Goal: Task Accomplishment & Management: Manage account settings

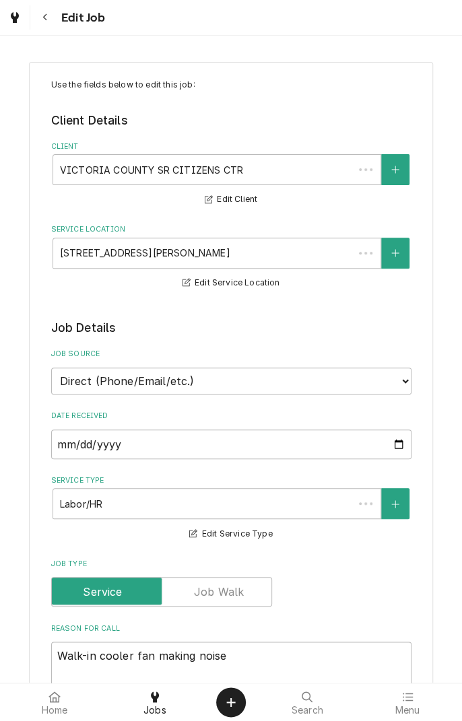
type textarea "x"
click at [157, 696] on icon at bounding box center [155, 697] width 8 height 11
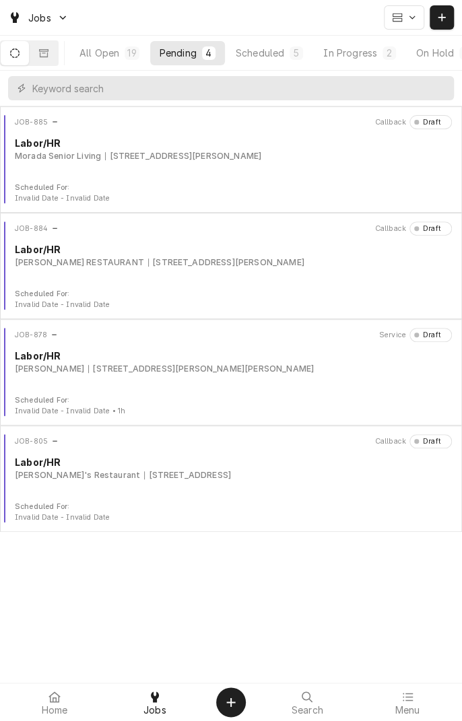
click at [20, 54] on icon "Dynamic Content Wrapper" at bounding box center [14, 52] width 9 height 9
click at [271, 59] on div "Scheduled" at bounding box center [260, 53] width 48 height 14
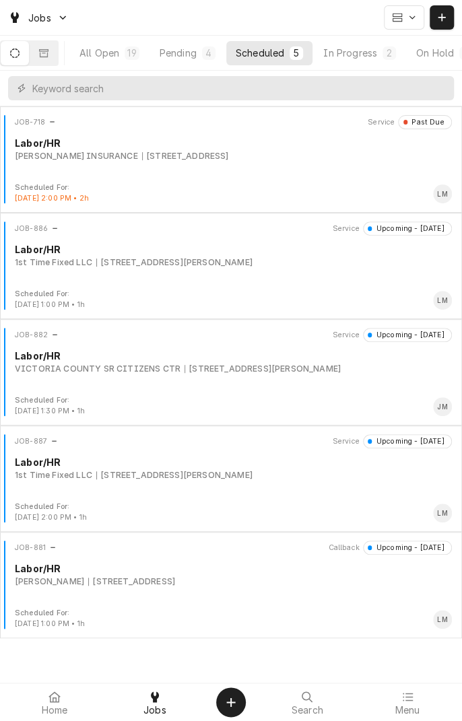
click at [360, 53] on div "In Progress" at bounding box center [350, 53] width 54 height 14
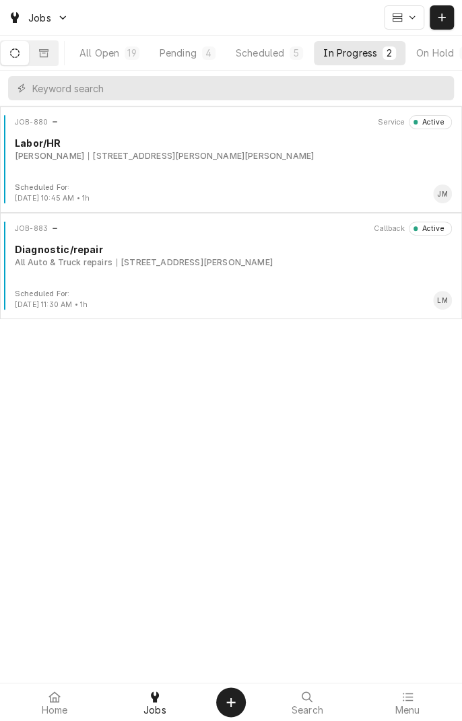
click at [197, 141] on div "Labor/HR" at bounding box center [233, 143] width 437 height 14
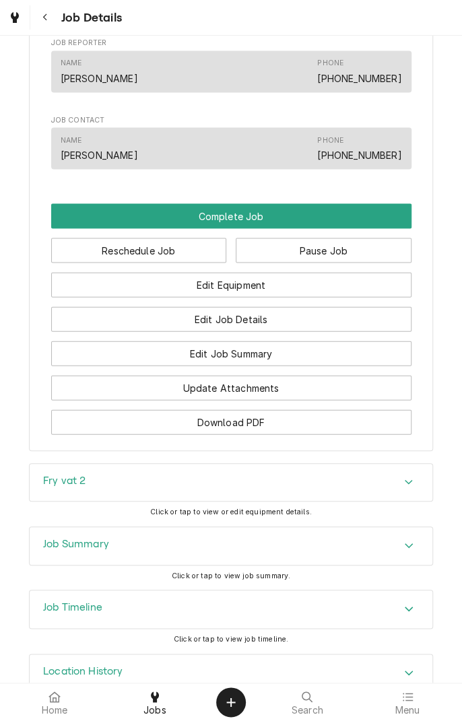
scroll to position [826, 0]
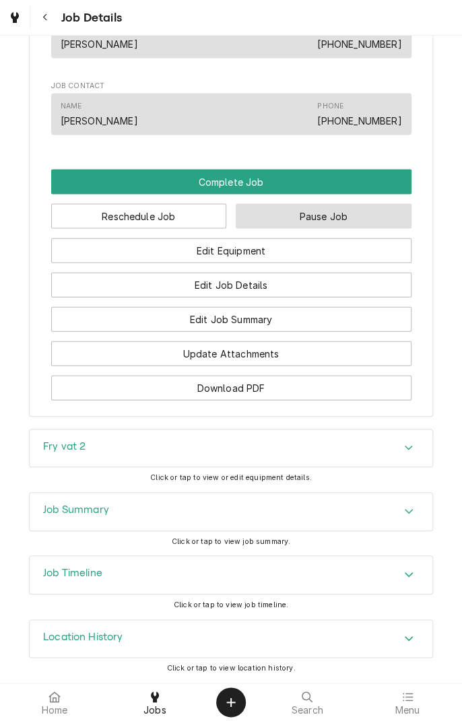
click at [321, 222] on button "Pause Job" at bounding box center [324, 215] width 176 height 25
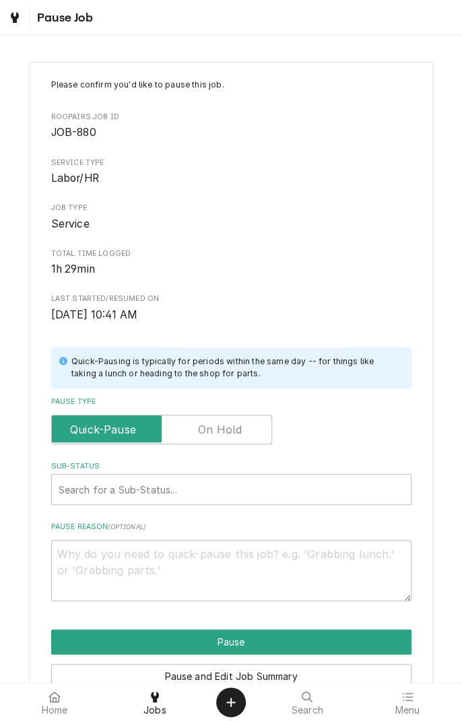
click at [213, 428] on label "Pause Type" at bounding box center [161, 430] width 221 height 30
click at [213, 428] on input "Pause Type" at bounding box center [161, 430] width 209 height 30
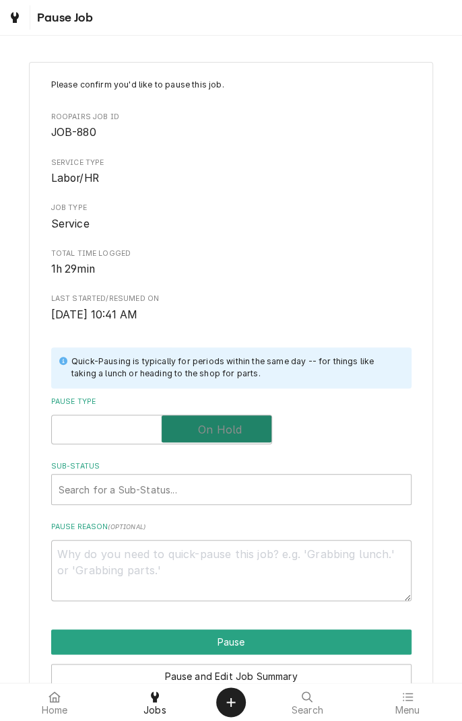
checkbox input "true"
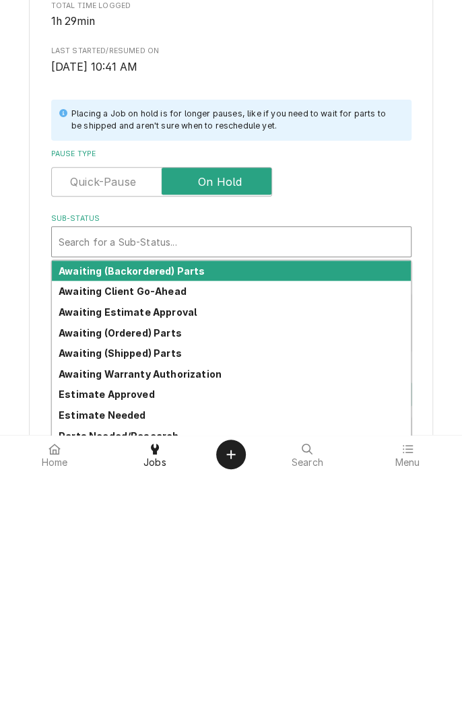
click at [166, 547] on div "Awaiting Client Go-Ahead" at bounding box center [231, 539] width 359 height 21
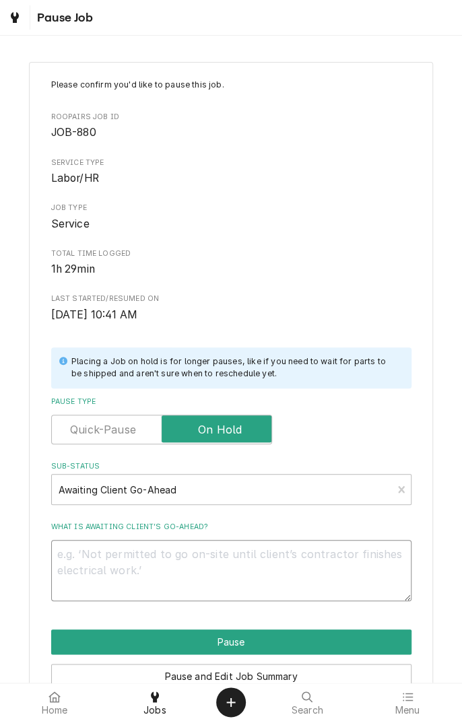
click at [172, 574] on textarea "What is awaiting client’s go-ahead?" at bounding box center [231, 570] width 360 height 61
type textarea "x"
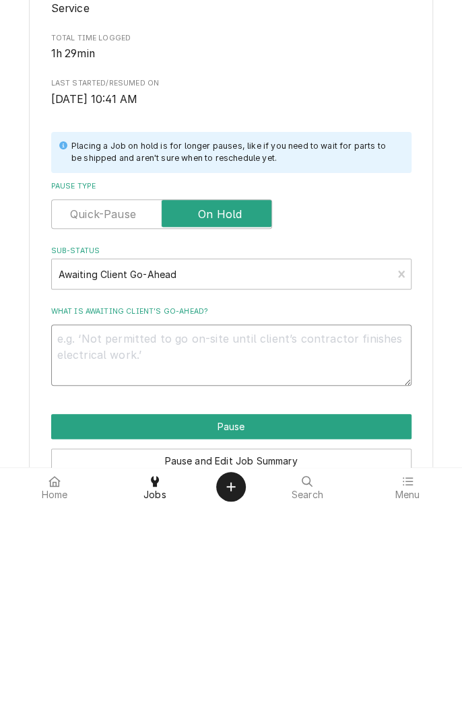
type textarea "N"
type textarea "x"
type textarea "Ne"
type textarea "x"
type textarea "Nee"
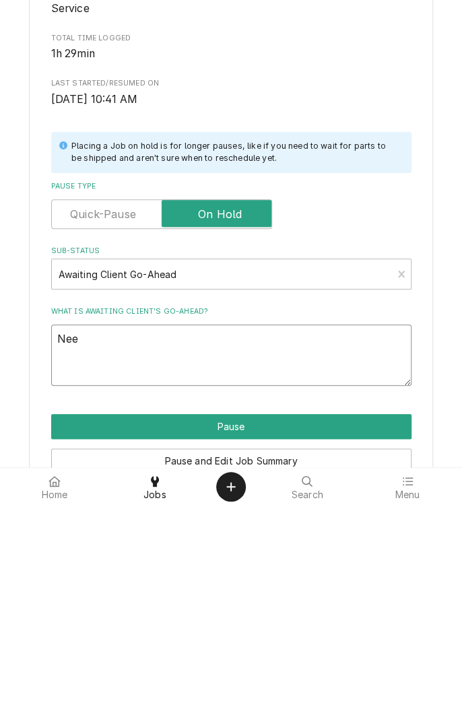
type textarea "x"
type textarea "Need"
type textarea "x"
type textarea "Needs"
type textarea "x"
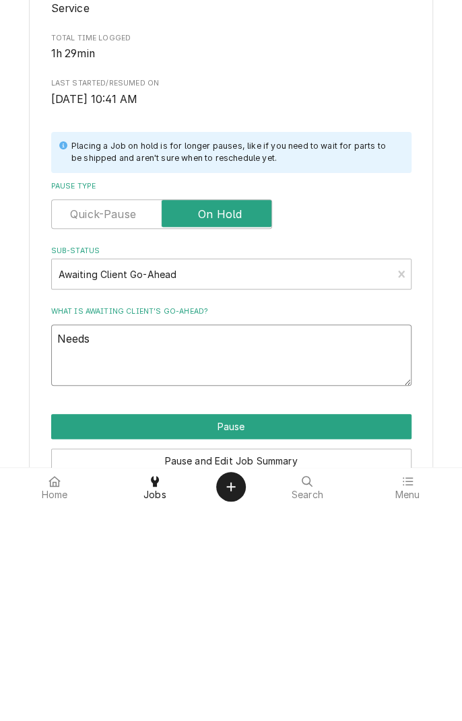
type textarea "Needs"
type textarea "x"
type textarea "Needs t"
type textarea "x"
type textarea "Needs th"
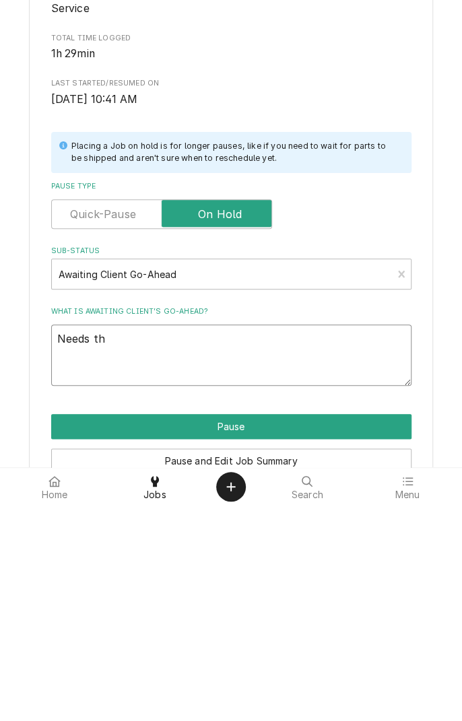
type textarea "x"
type textarea "Needs the"
type textarea "x"
type textarea "Needs ther"
type textarea "x"
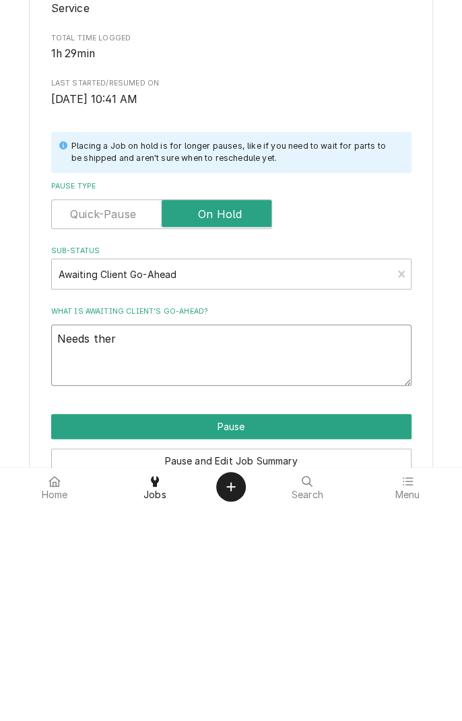
type textarea "Needs thermostat"
type textarea "x"
type textarea "Needs thermostat"
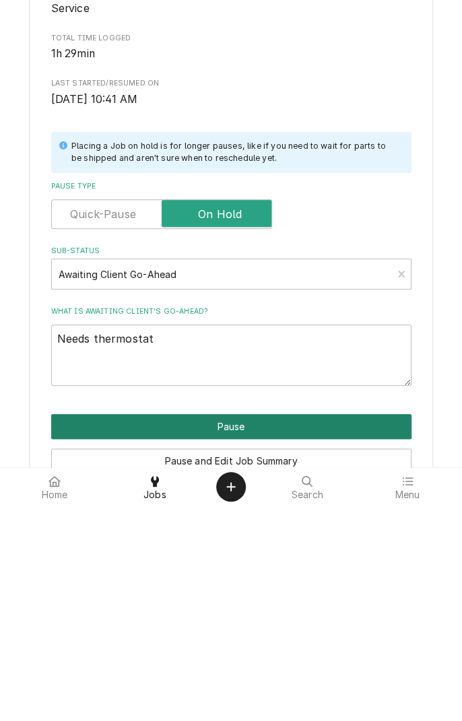
click at [267, 632] on button "Pause" at bounding box center [231, 642] width 360 height 25
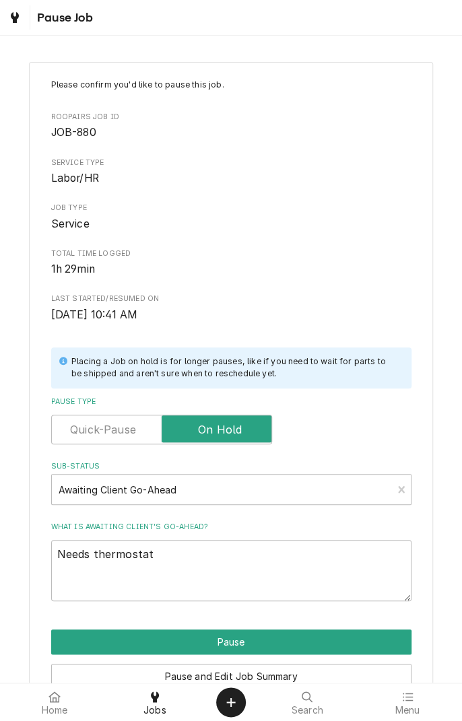
type textarea "x"
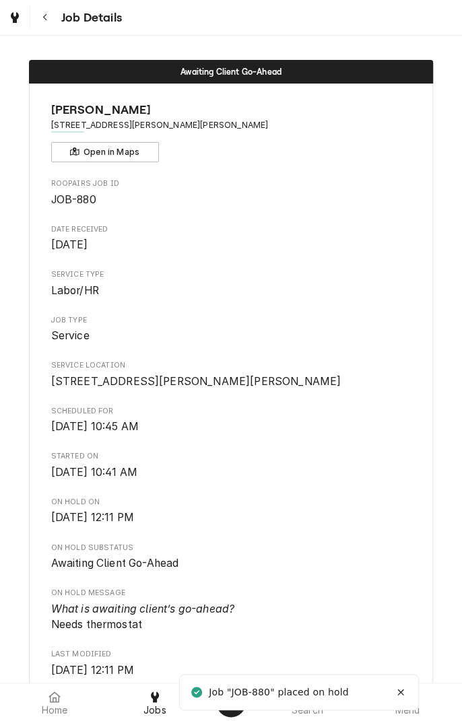
click at [16, 24] on div "Dynamic Content Wrapper" at bounding box center [14, 17] width 13 height 16
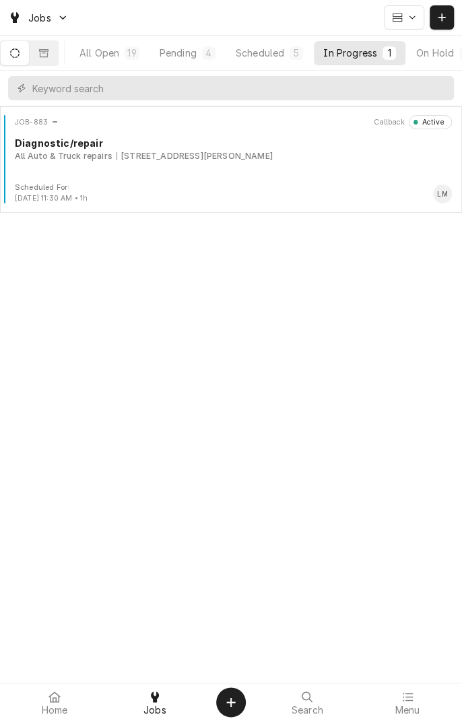
click at [199, 170] on div "JOB-883 Callback Active Diagnostic/repair All Auto & Truck repairs 8102 N Navar…" at bounding box center [230, 148] width 451 height 67
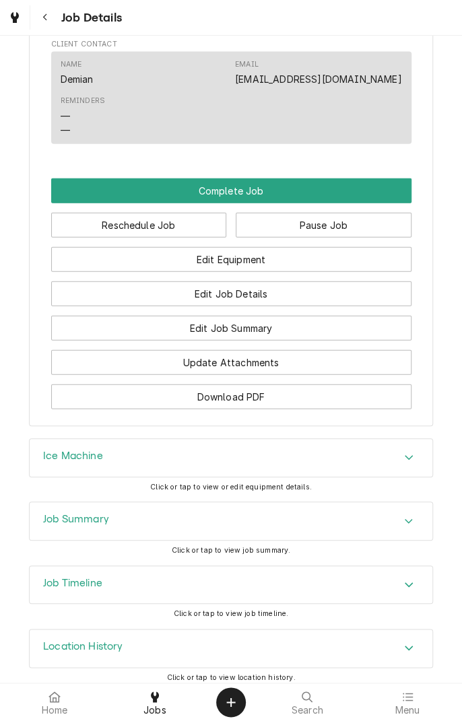
scroll to position [983, 0]
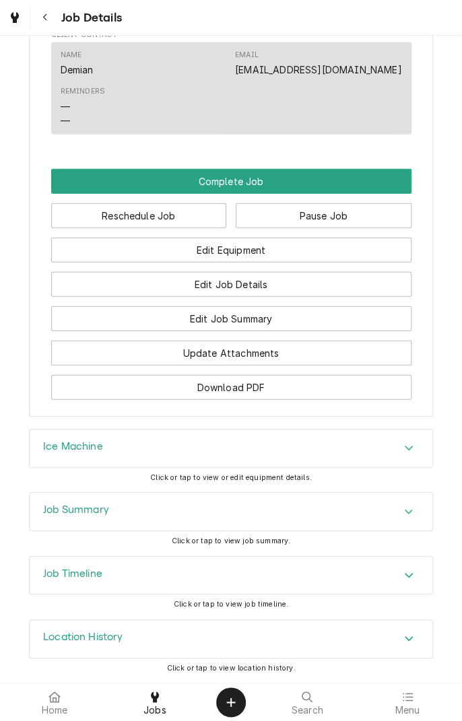
click at [325, 513] on div "Job Summary" at bounding box center [231, 512] width 403 height 38
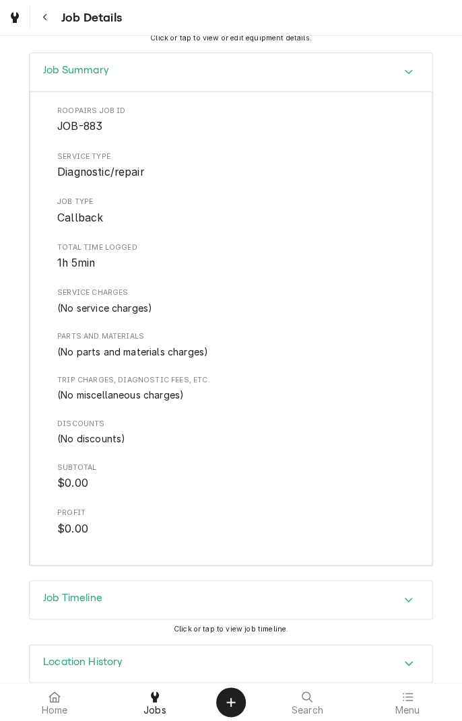
scroll to position [1447, 0]
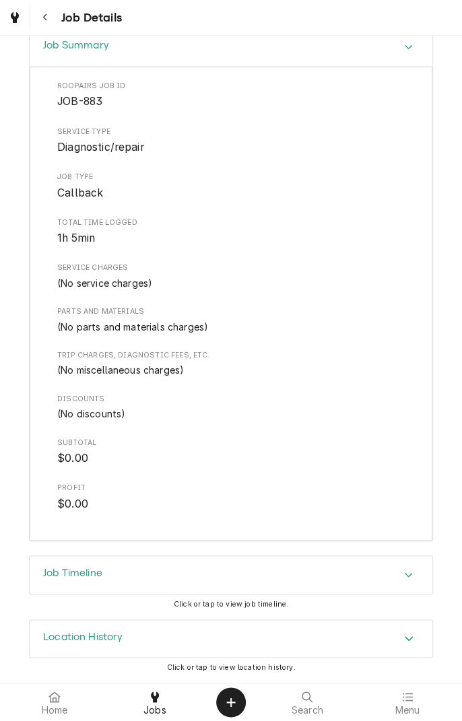
click at [338, 579] on div "Job Timeline" at bounding box center [231, 575] width 403 height 38
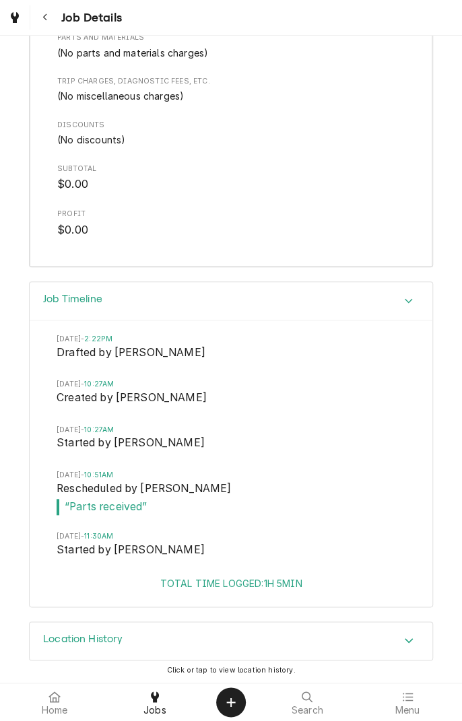
scroll to position [1723, 0]
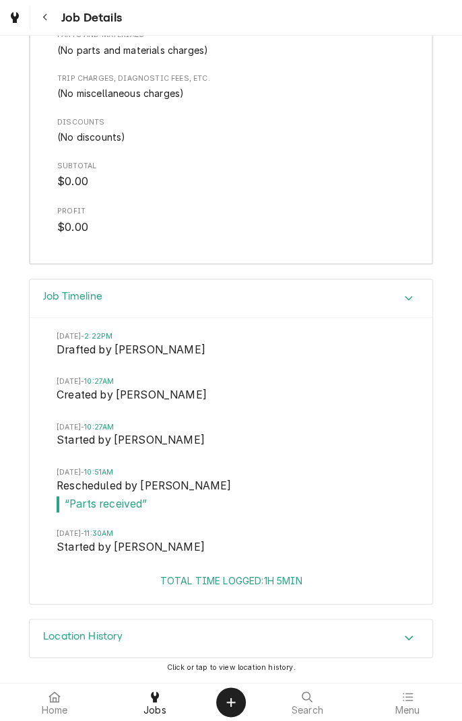
click at [249, 637] on div "Location History" at bounding box center [231, 639] width 403 height 38
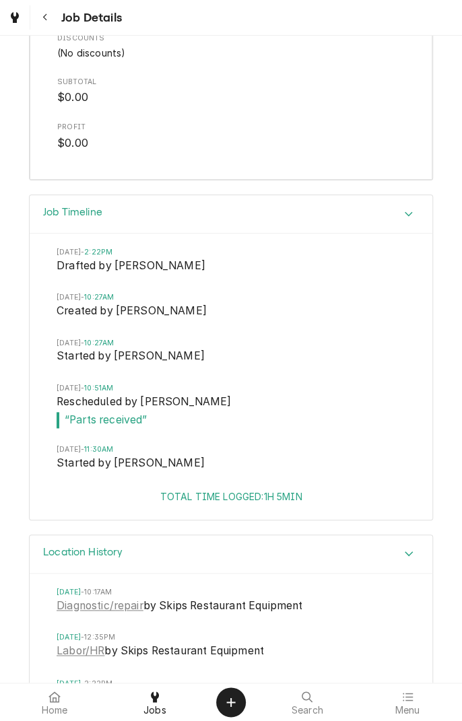
scroll to position [1862, 0]
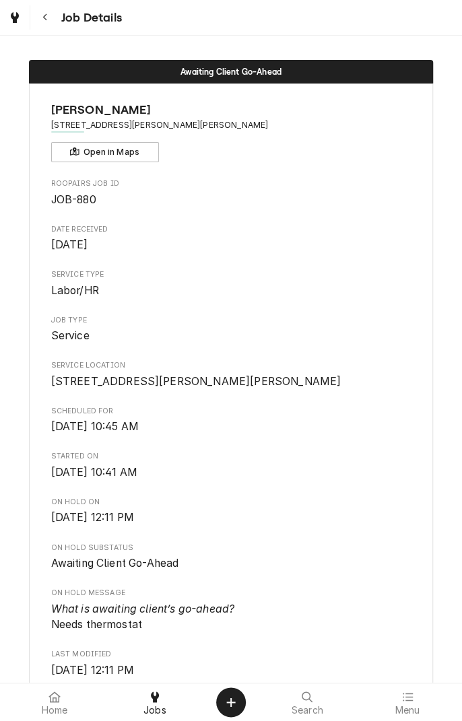
click at [151, 697] on icon at bounding box center [155, 697] width 8 height 11
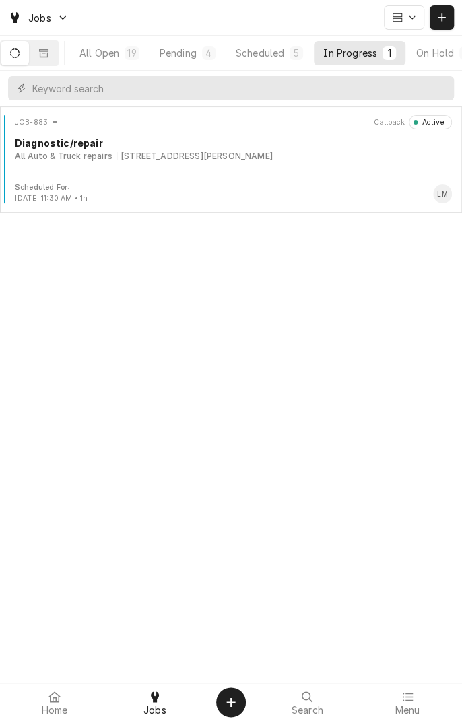
click at [265, 64] on button "Scheduled 5" at bounding box center [269, 53] width 86 height 24
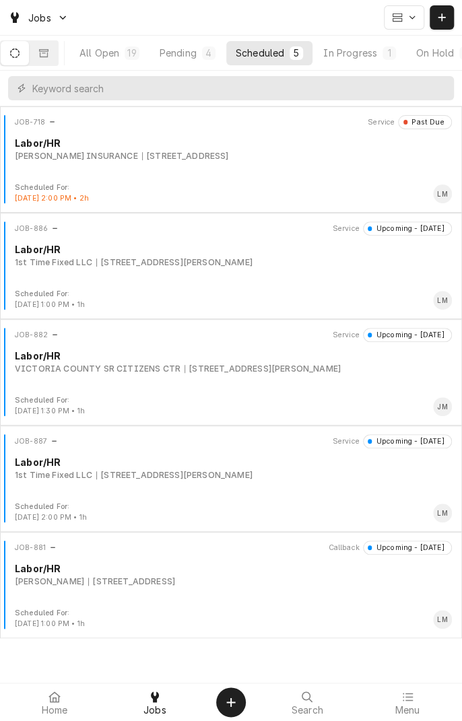
click at [212, 490] on div "JOB-887 Service Upcoming - Today Labor/HR 1st Time Fixed LLC 7601 N Navarro St,…" at bounding box center [230, 467] width 451 height 67
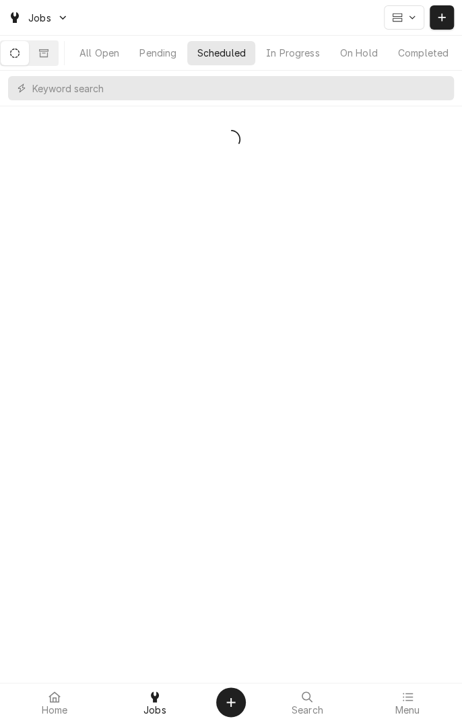
click at [148, 715] on span "Jobs" at bounding box center [154, 710] width 23 height 11
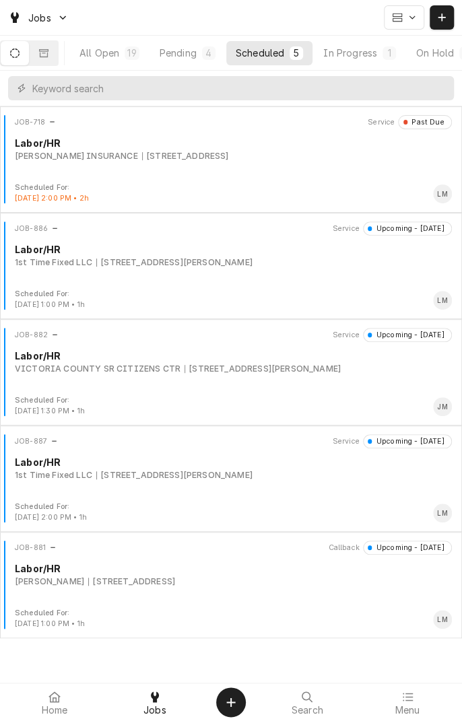
click at [162, 700] on div "Jobs" at bounding box center [155, 702] width 94 height 27
